Goal: Check status: Check status

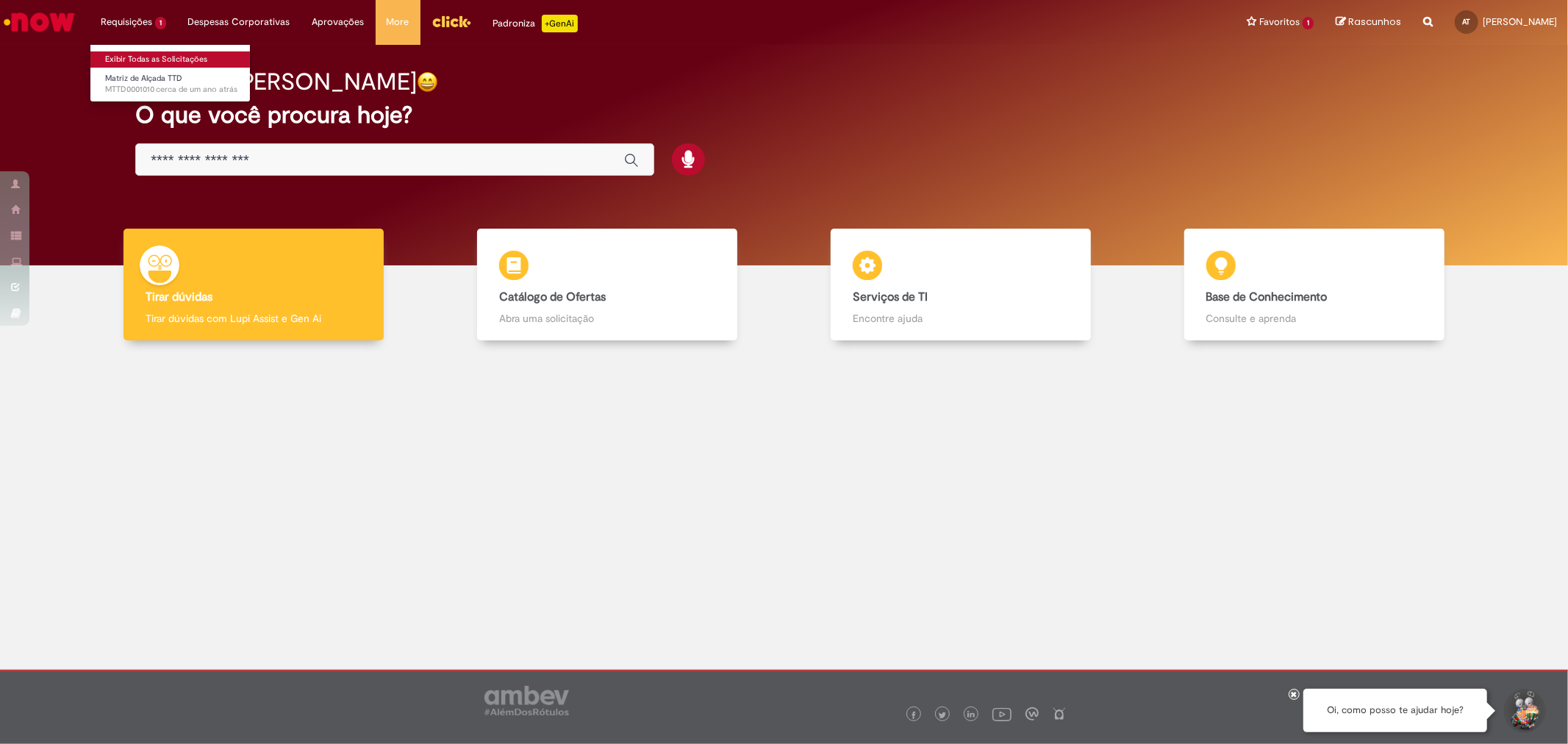
click at [150, 59] on link "Exibir Todas as Solicitações" at bounding box center [171, 59] width 162 height 16
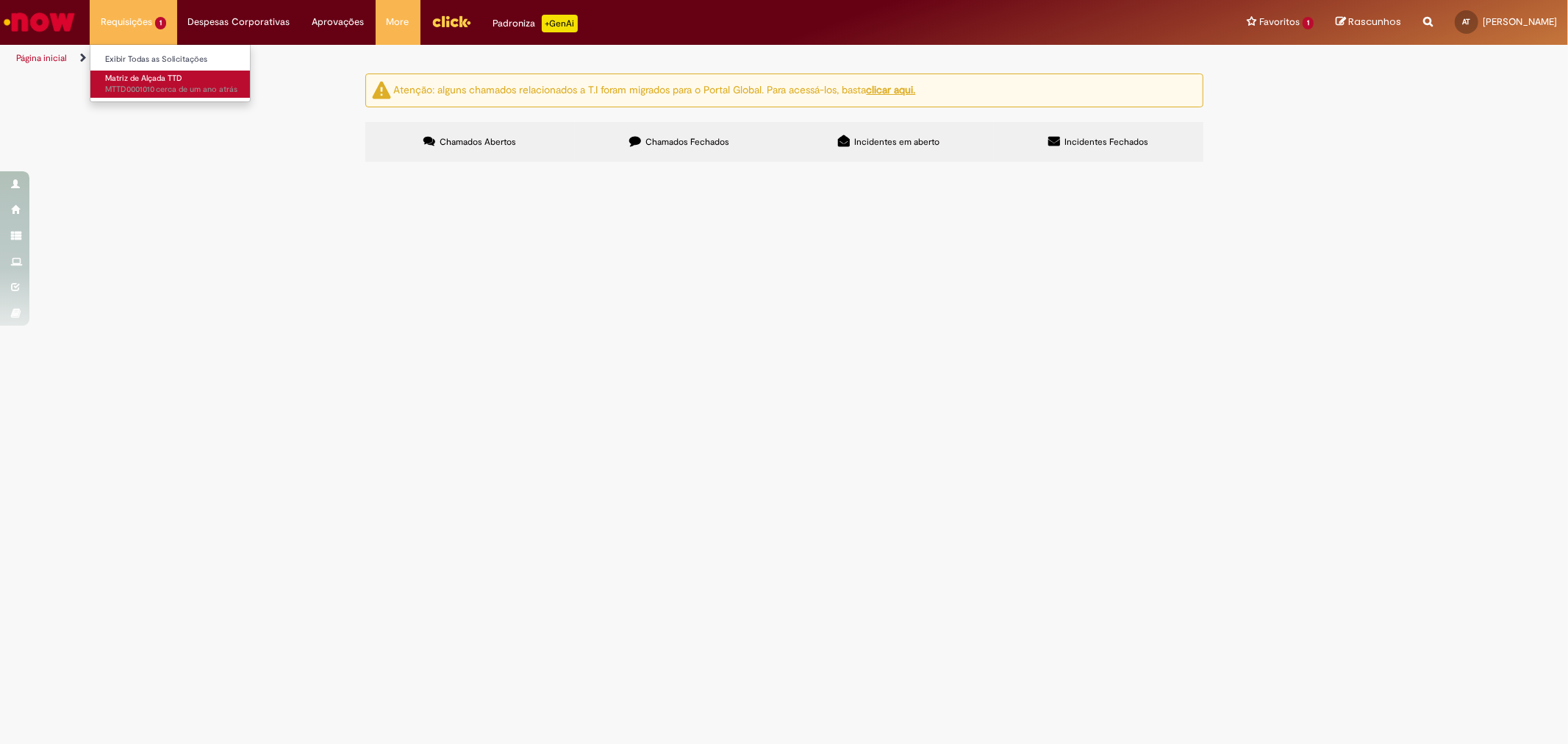
click at [155, 86] on span "cerca de um ano atrás cerca de um ano atrás MTTD0001010" at bounding box center [171, 90] width 132 height 12
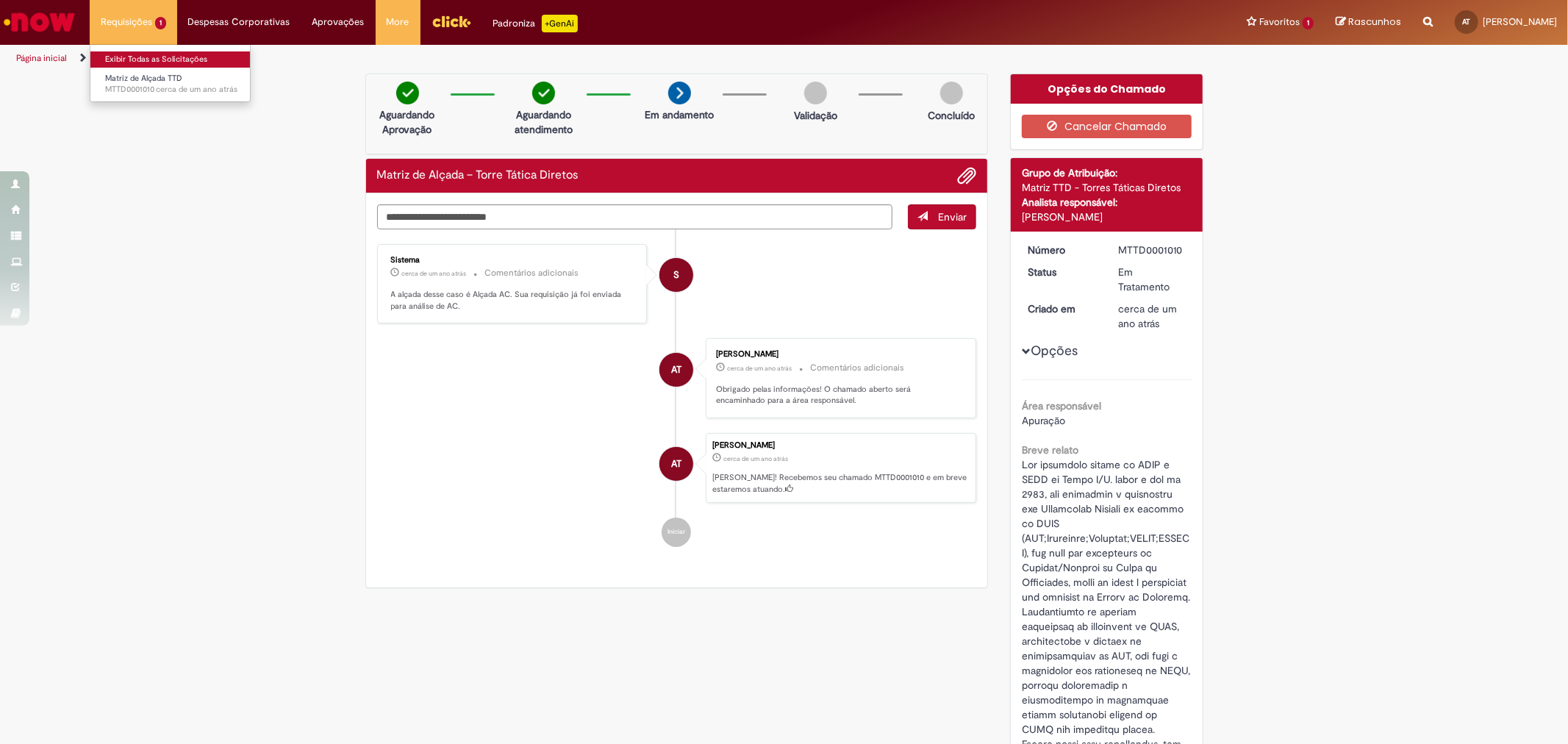
click at [131, 62] on link "Exibir Todas as Solicitações" at bounding box center [171, 59] width 162 height 16
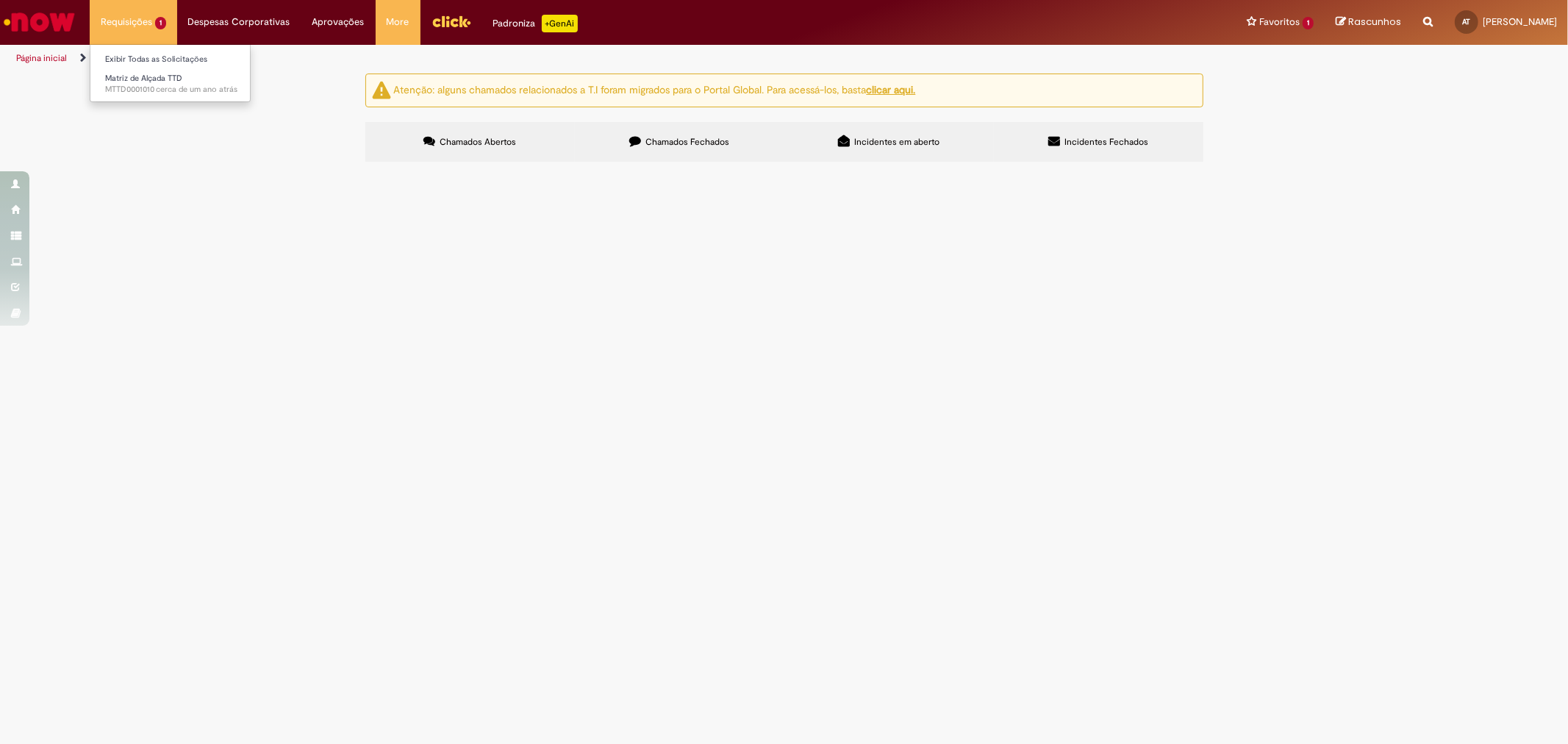
click at [152, 23] on li "Requisições 1 Exibir Todas as Solicitações Matriz de Alçada TTD cerca de um ano…" at bounding box center [133, 22] width 88 height 44
click at [149, 55] on link "Exibir Todas as Solicitações" at bounding box center [171, 59] width 162 height 16
click at [884, 143] on span "Incidentes em aberto" at bounding box center [896, 142] width 86 height 12
click at [1078, 138] on span "Incidentes Fechados" at bounding box center [1106, 142] width 84 height 12
click at [901, 150] on label "Incidentes em aberto" at bounding box center [888, 142] width 210 height 39
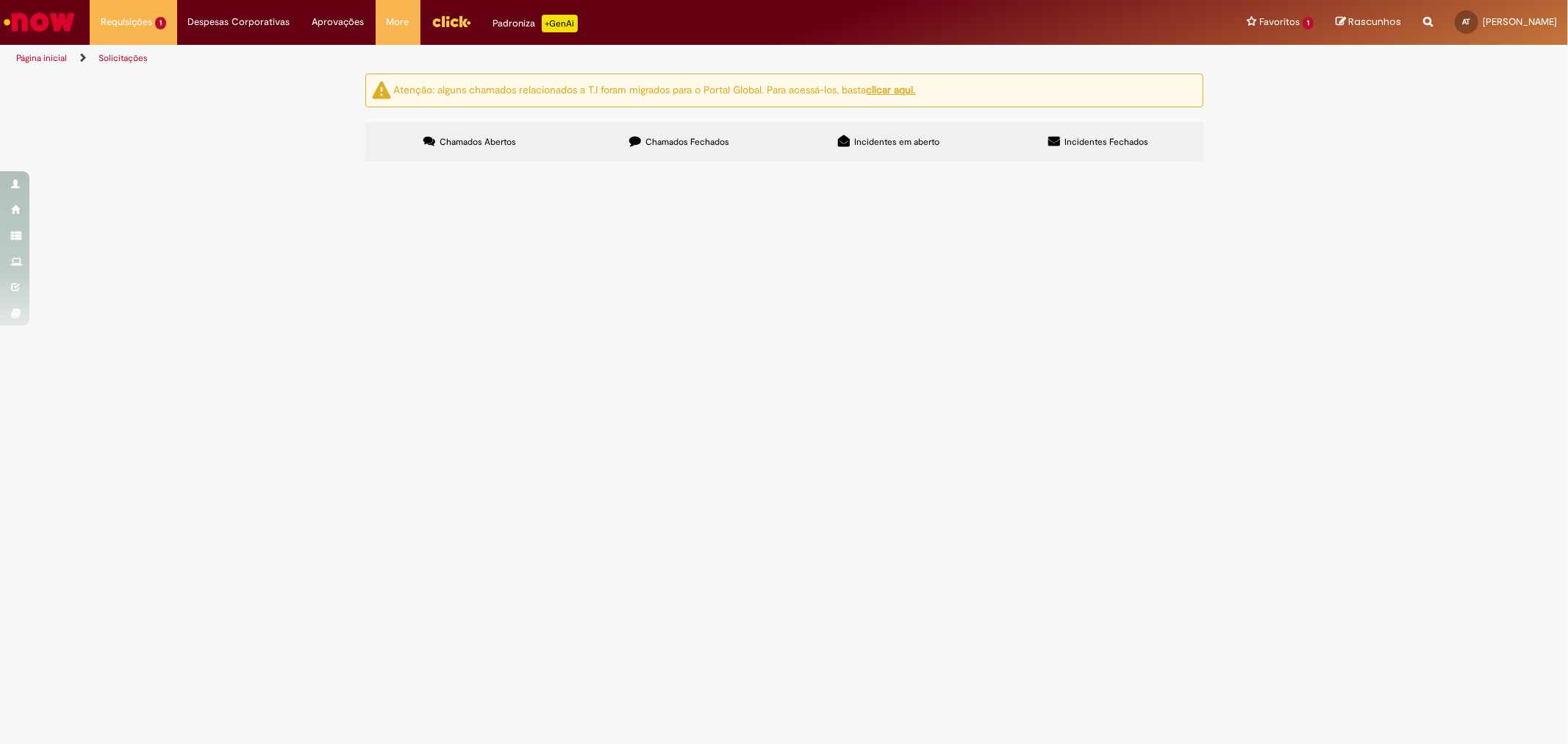
click at [703, 138] on span "Chamados Fechados" at bounding box center [686, 142] width 84 height 12
click at [492, 144] on span "Chamados Abertos" at bounding box center [478, 142] width 77 height 12
click at [0, 0] on button at bounding box center [0, 0] width 0 height 0
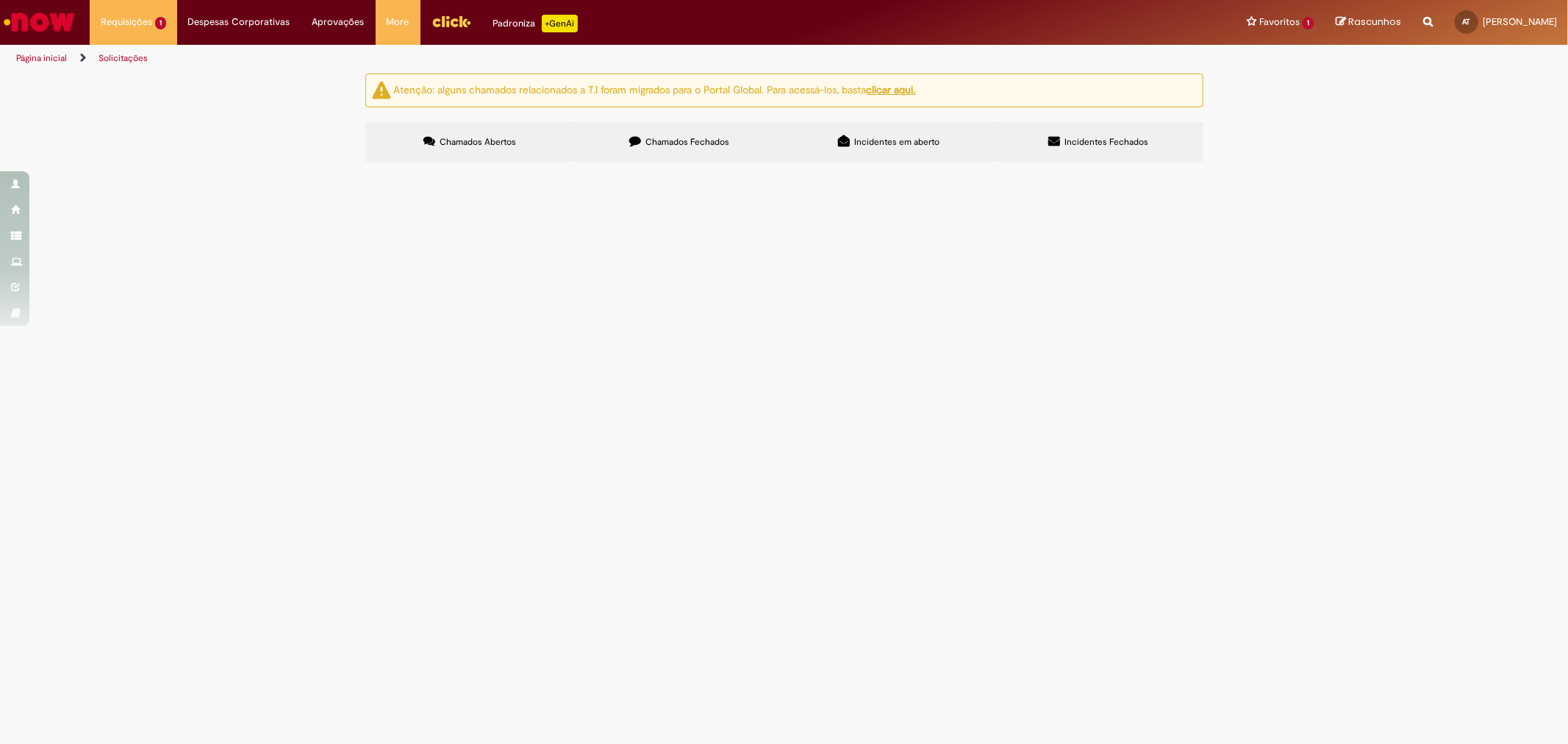
scroll to position [39, 0]
click at [876, 122] on label "Incidentes em aberto" at bounding box center [888, 142] width 210 height 39
click at [907, 136] on span "Incidentes em aberto" at bounding box center [896, 142] width 86 height 12
click at [0, 0] on button at bounding box center [0, 0] width 0 height 0
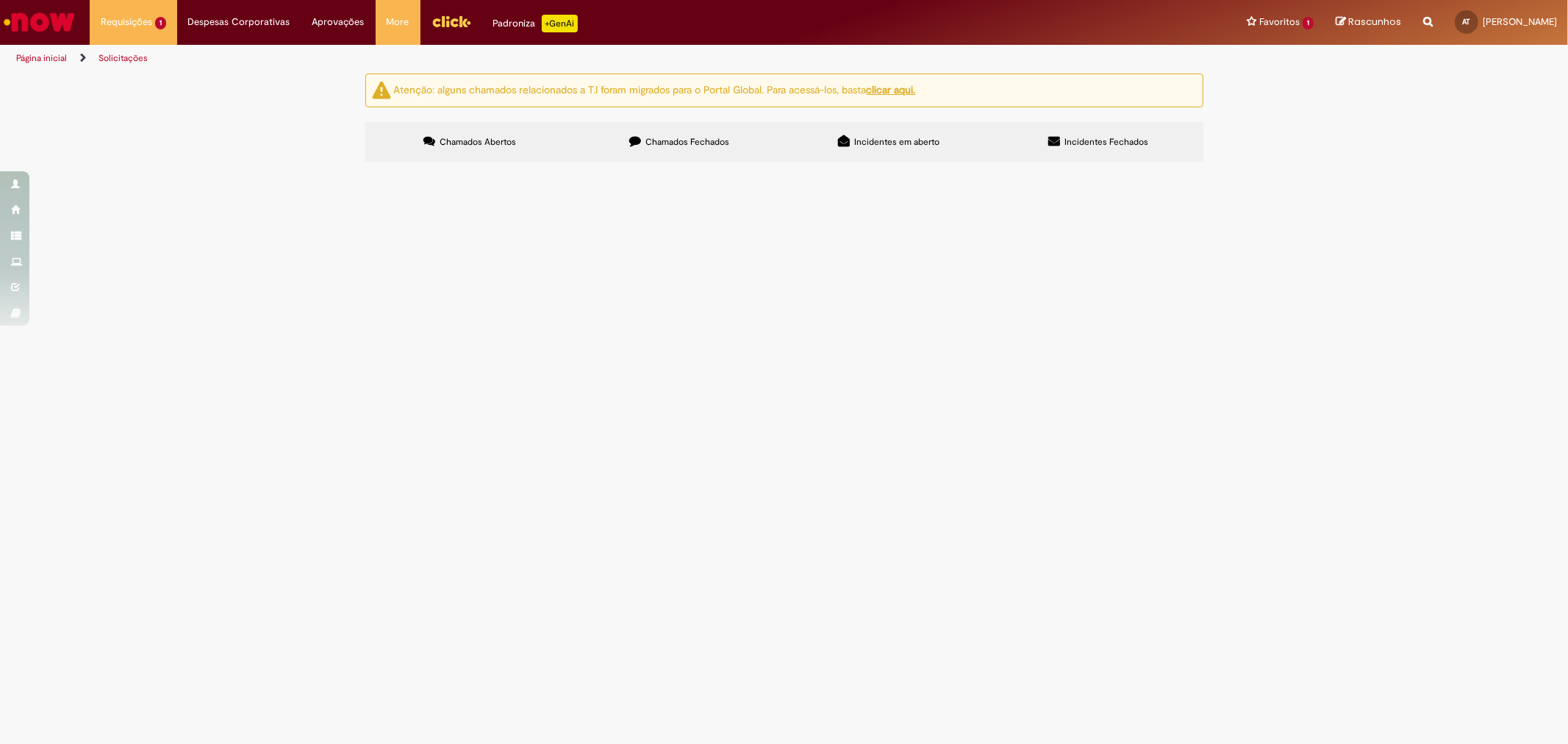
click at [0, 0] on button at bounding box center [0, 0] width 0 height 0
click at [471, 141] on span "Chamados Abertos" at bounding box center [478, 142] width 77 height 12
click at [146, 25] on li "Requisições 1 Exibir Todas as Solicitações Matriz de Alçada TTD cerca de um ano…" at bounding box center [133, 22] width 88 height 44
click at [111, 60] on link "Solicitações" at bounding box center [123, 58] width 49 height 12
click at [114, 59] on link "Solicitações" at bounding box center [123, 58] width 49 height 12
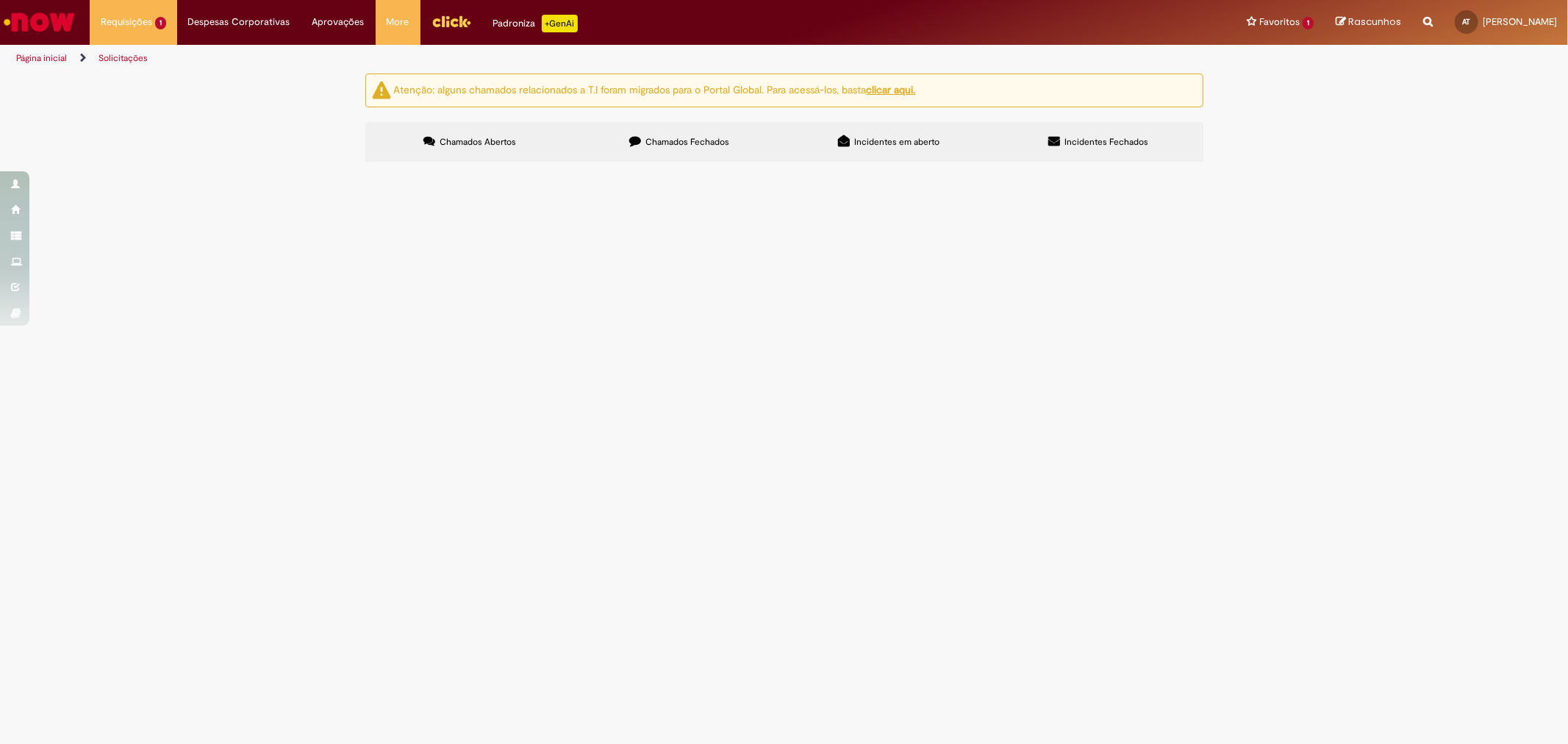
click at [49, 54] on link "Página inicial" at bounding box center [40, 58] width 50 height 12
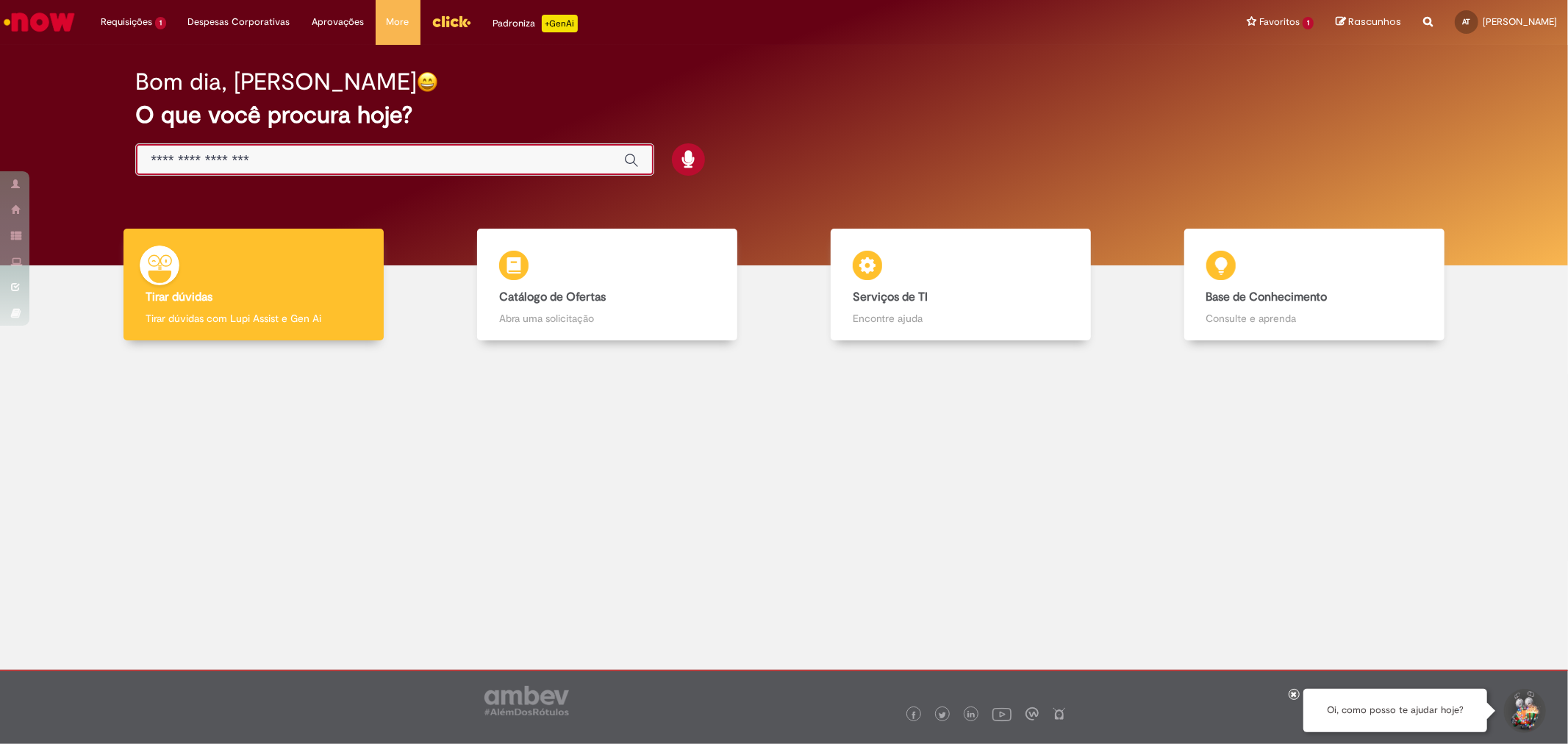
click at [327, 159] on input "Basta digitar aqui" at bounding box center [380, 160] width 459 height 17
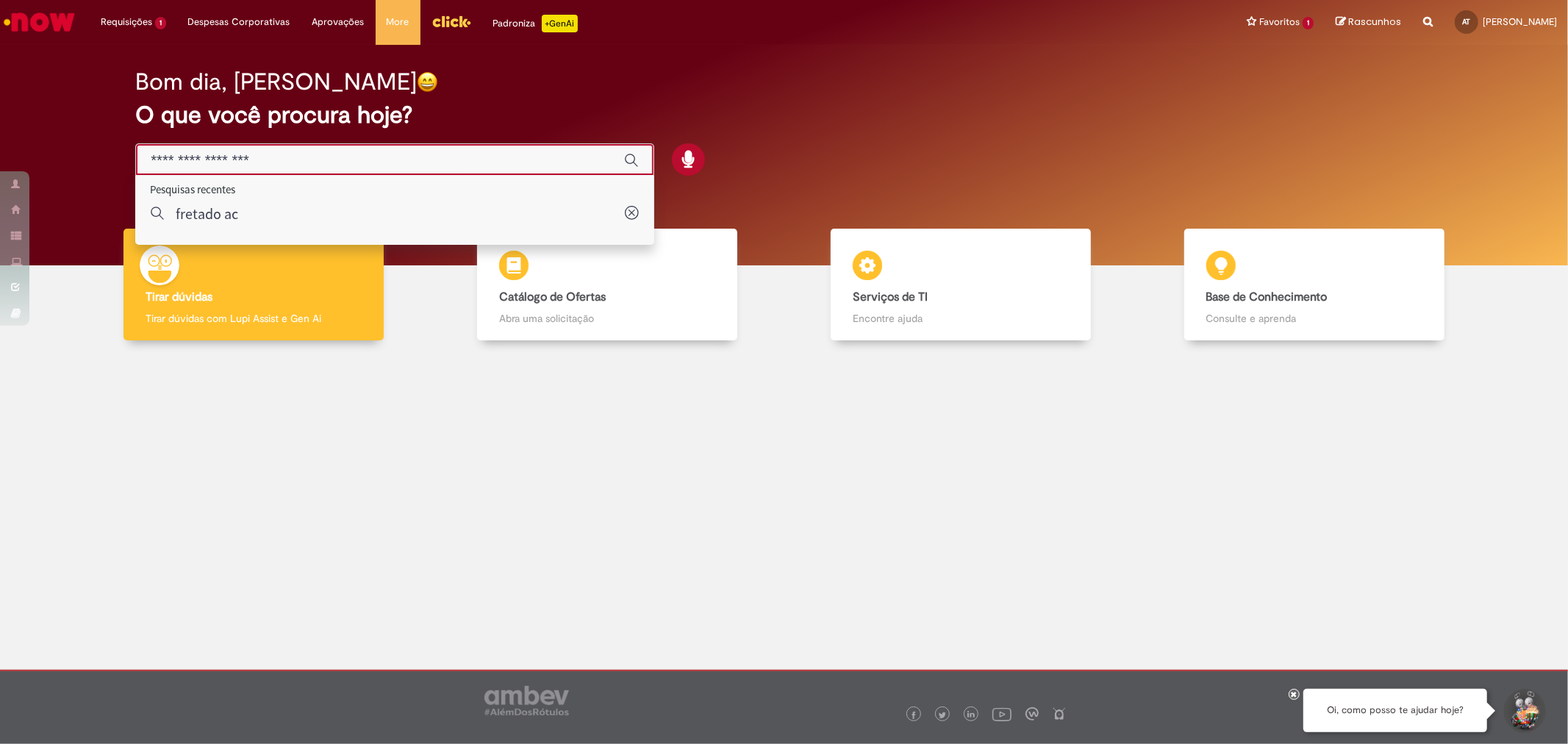
click at [327, 159] on input "Basta digitar aqui" at bounding box center [380, 160] width 459 height 17
click at [177, 17] on li "Aprovações Exibir todas as aprovações" at bounding box center [133, 22] width 88 height 44
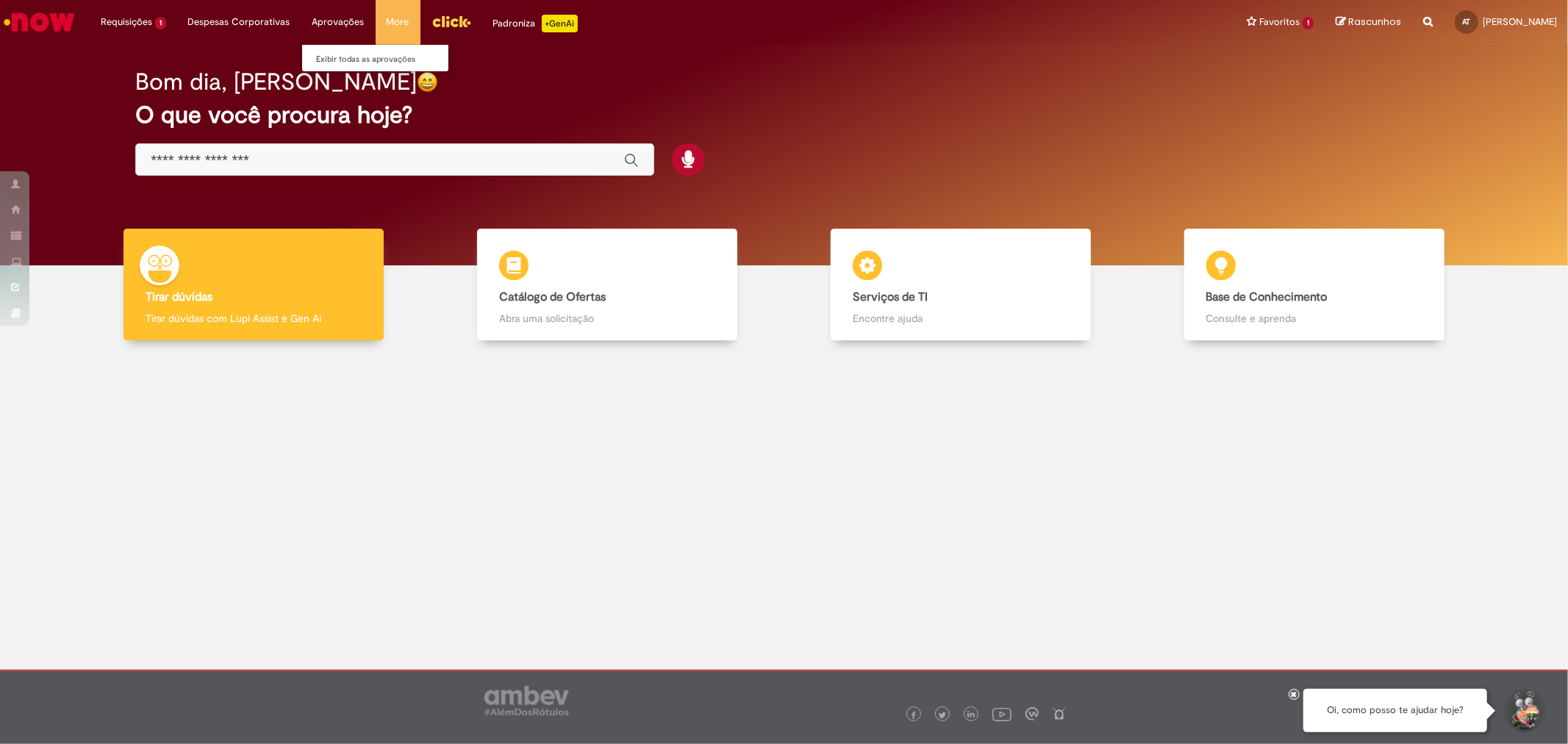
click at [177, 23] on li "Aprovações Exibir todas as aprovações" at bounding box center [133, 22] width 88 height 44
click at [177, 19] on li "Aprovações Exibir todas as aprovações" at bounding box center [133, 22] width 88 height 44
click at [332, 60] on link "Exibir todas as aprovações" at bounding box center [383, 59] width 162 height 16
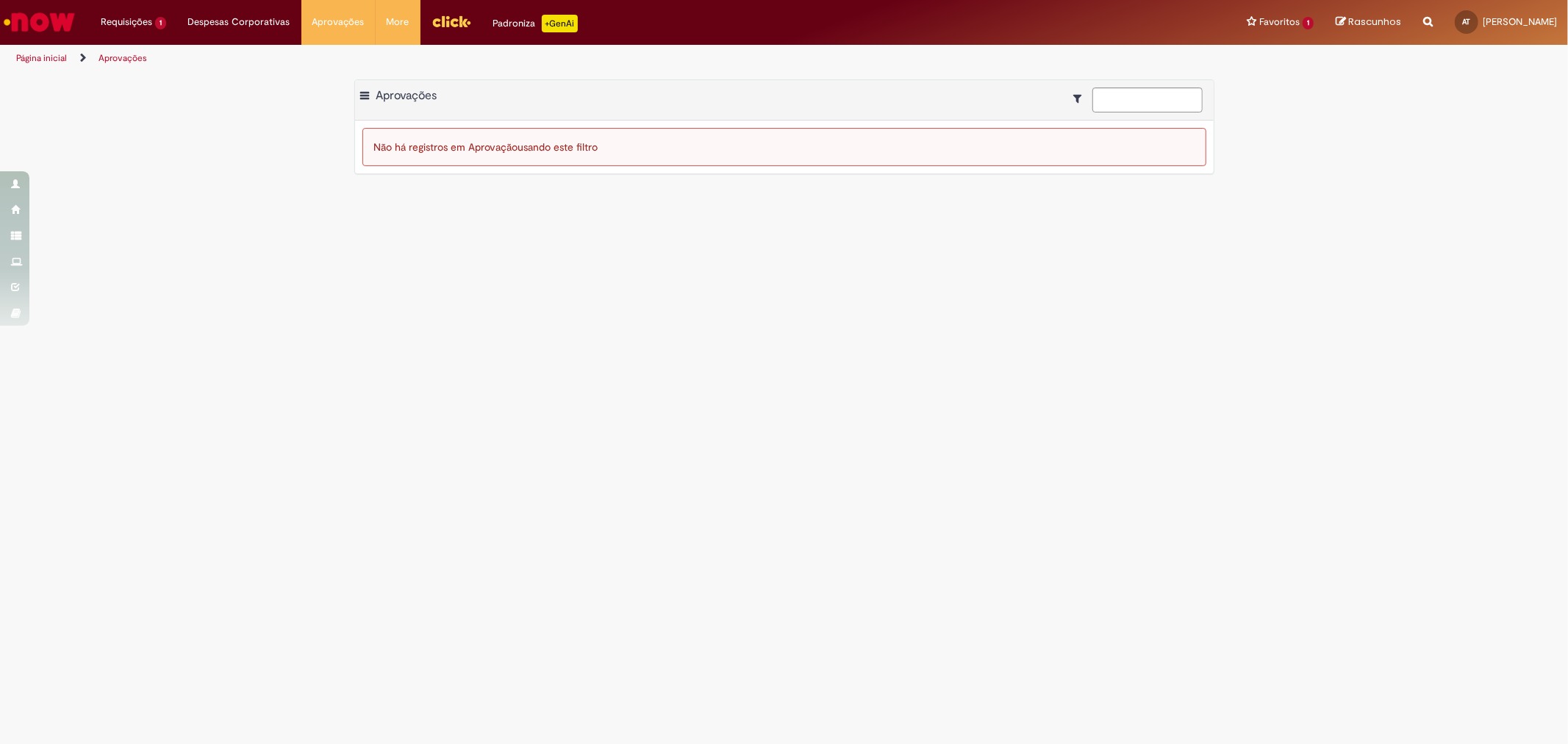
click at [450, 22] on img "Menu Cabeçalho" at bounding box center [451, 21] width 39 height 22
click at [129, 15] on li "Requisições 1 Exibir Todas as Solicitações Matriz de Alçada TTD cerca de um ano…" at bounding box center [133, 22] width 88 height 44
click at [138, 59] on link "Exibir Todas as Solicitações" at bounding box center [171, 59] width 162 height 16
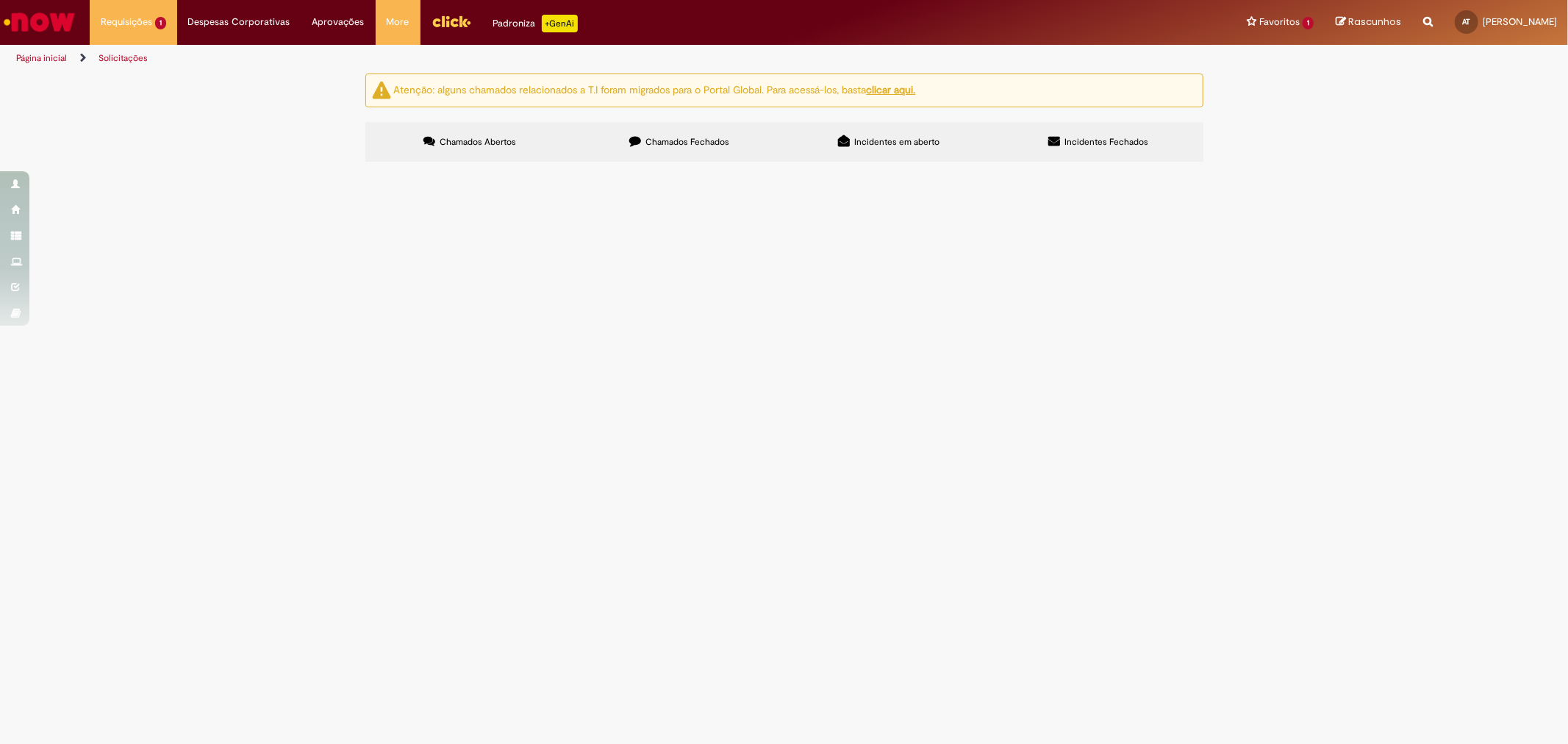
click at [0, 0] on button at bounding box center [0, 0] width 0 height 0
click at [713, 138] on span "Chamados Fechados" at bounding box center [686, 142] width 84 height 12
click at [0, 0] on icon at bounding box center [0, 0] width 0 height 0
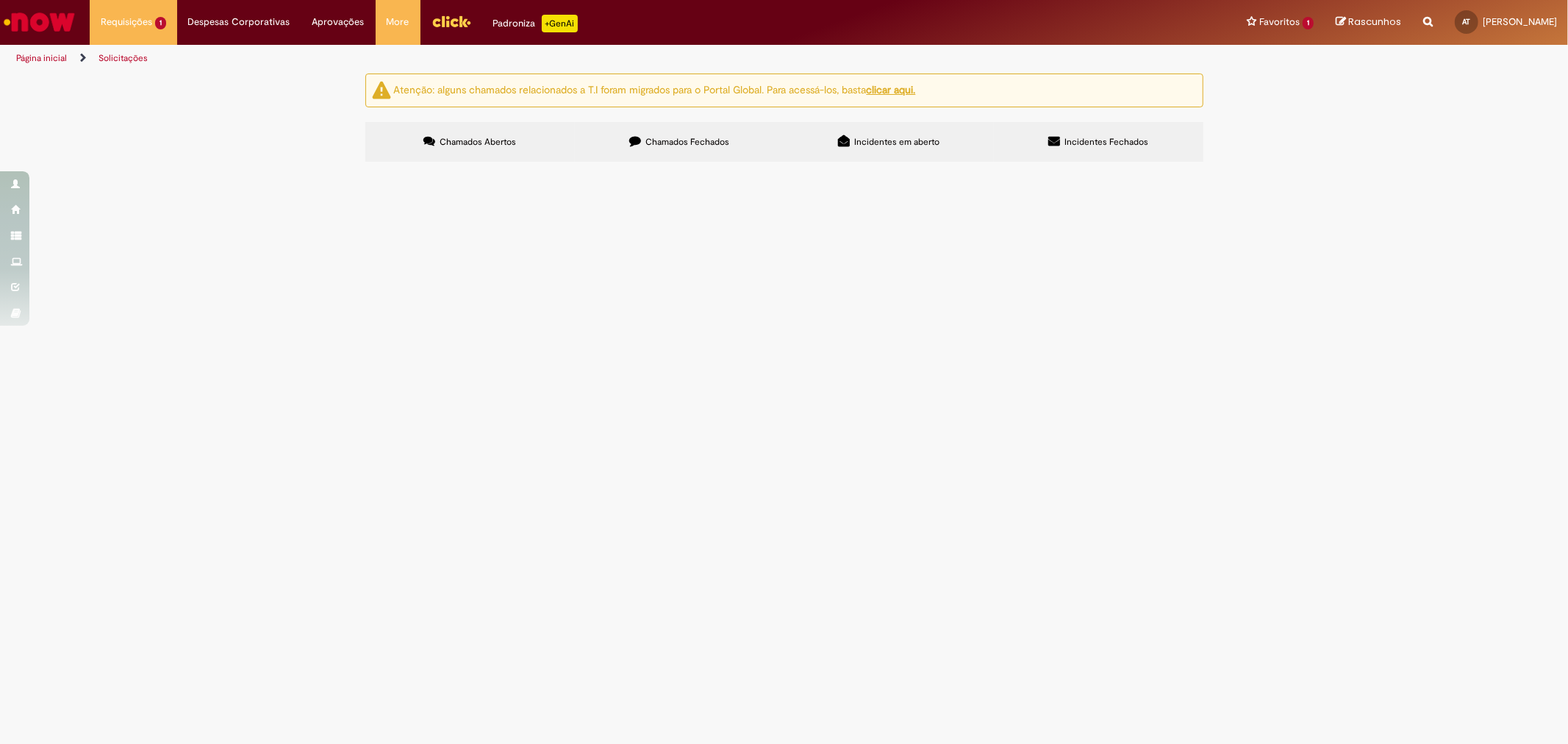
click at [0, 0] on icon at bounding box center [0, 0] width 0 height 0
